Goal: Task Accomplishment & Management: Manage account settings

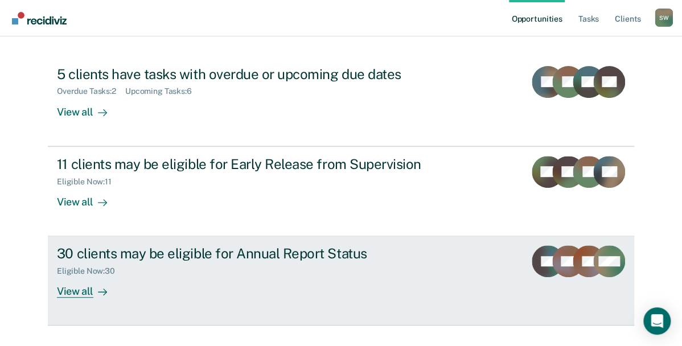
scroll to position [125, 0]
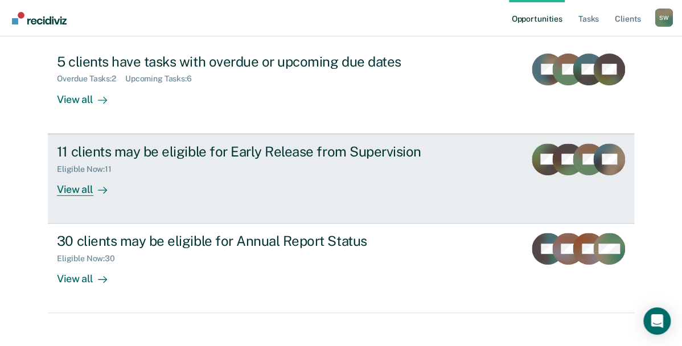
click at [95, 153] on div "11 clients may be eligible for Early Release from Supervision" at bounding box center [257, 151] width 400 height 17
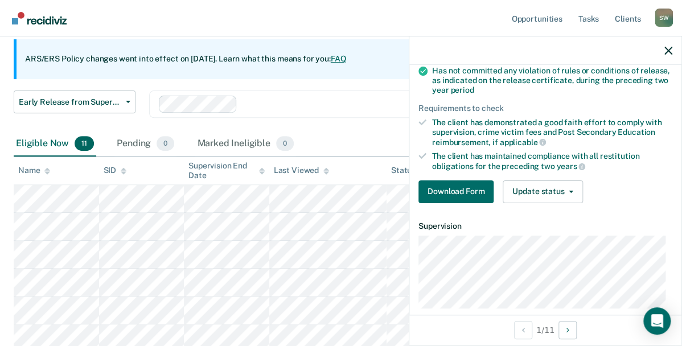
scroll to position [194, 0]
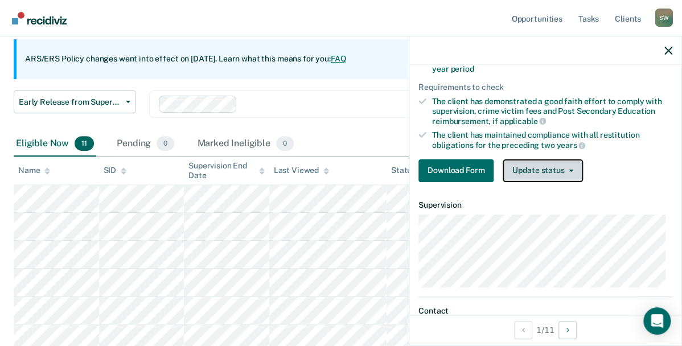
click at [540, 171] on button "Update status" at bounding box center [543, 170] width 80 height 23
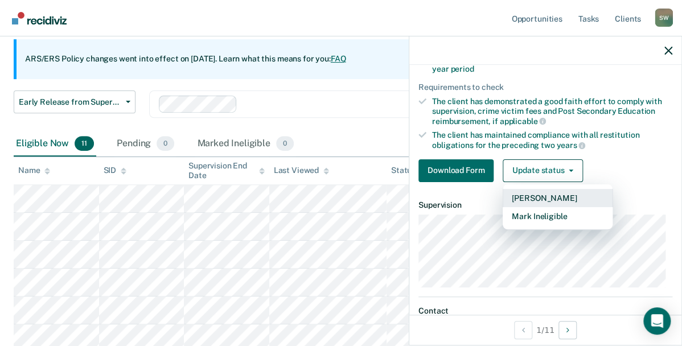
click at [533, 197] on button "[PERSON_NAME]" at bounding box center [558, 198] width 110 height 18
